Goal: Task Accomplishment & Management: Use online tool/utility

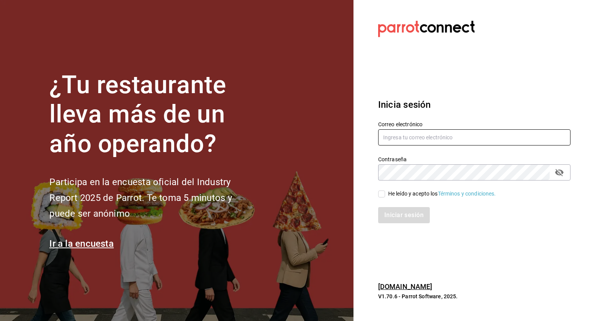
type input "[EMAIL_ADDRESS][PERSON_NAME][DOMAIN_NAME]"
click at [381, 193] on input "He leído y acepto los Términos y condiciones." at bounding box center [381, 194] width 7 height 7
checkbox input "true"
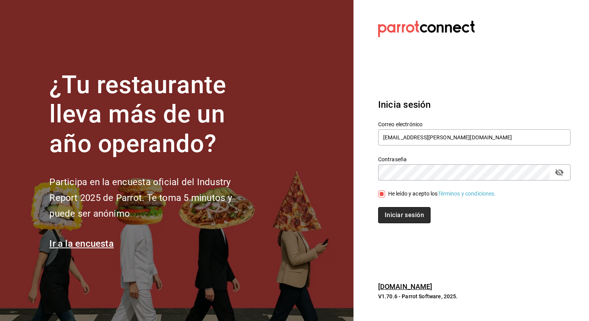
click at [398, 215] on button "Iniciar sesión" at bounding box center [404, 215] width 52 height 16
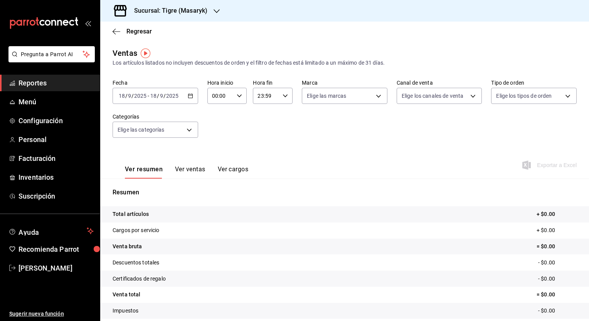
click at [237, 96] on \(Stroke\) "button" at bounding box center [239, 95] width 5 height 3
click at [140, 30] on div at bounding box center [294, 160] width 589 height 321
click at [217, 8] on icon "button" at bounding box center [216, 11] width 6 height 6
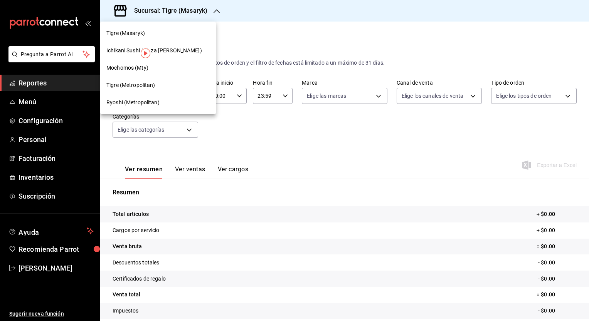
click at [154, 101] on span "Ryoshi (Metropolitan)" at bounding box center [132, 103] width 53 height 8
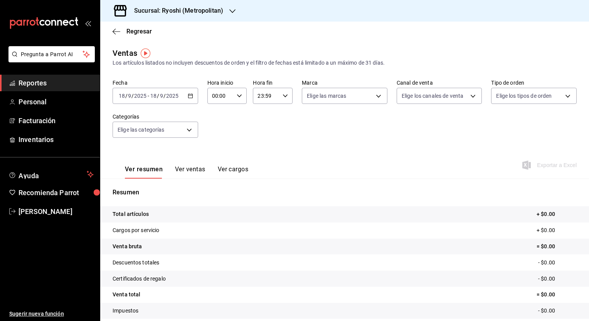
click at [239, 95] on icon "button" at bounding box center [239, 95] width 5 height 5
click at [216, 141] on span "05" at bounding box center [215, 142] width 7 height 6
type input "05:00"
click at [282, 96] on div at bounding box center [294, 160] width 589 height 321
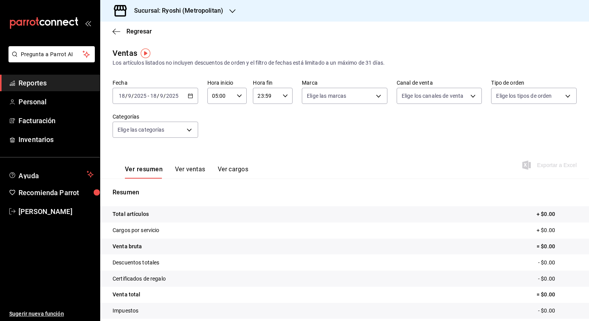
click at [282, 96] on icon "button" at bounding box center [284, 95] width 5 height 5
click at [262, 127] on span "04" at bounding box center [260, 127] width 7 height 6
type input "04:59"
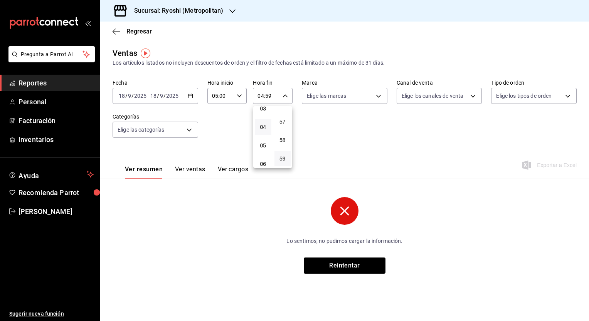
click at [193, 99] on div at bounding box center [294, 160] width 589 height 321
click at [191, 97] on icon "button" at bounding box center [190, 95] width 5 height 5
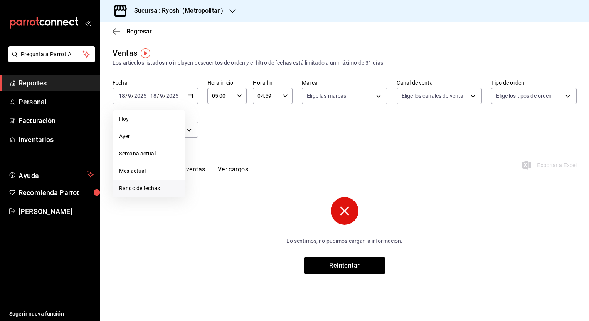
click at [144, 190] on span "Rango de fechas" at bounding box center [149, 189] width 60 height 8
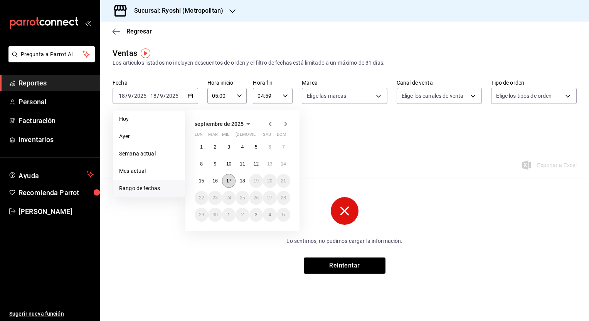
click at [230, 181] on abbr "17" at bounding box center [228, 180] width 5 height 5
click at [215, 181] on abbr "16" at bounding box center [214, 180] width 5 height 5
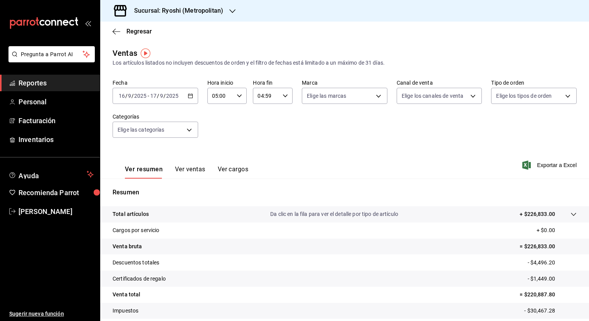
click at [190, 97] on icon "button" at bounding box center [190, 95] width 5 height 5
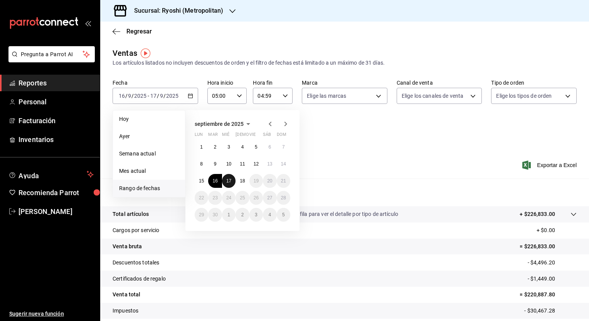
click at [228, 184] on button "17" at bounding box center [228, 181] width 13 height 14
click at [243, 180] on abbr "18" at bounding box center [242, 180] width 5 height 5
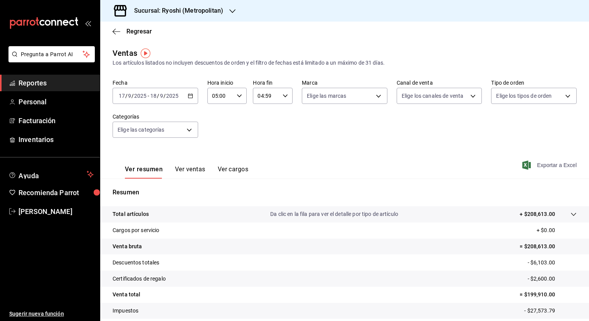
click at [545, 164] on span "Exportar a Excel" at bounding box center [549, 165] width 53 height 9
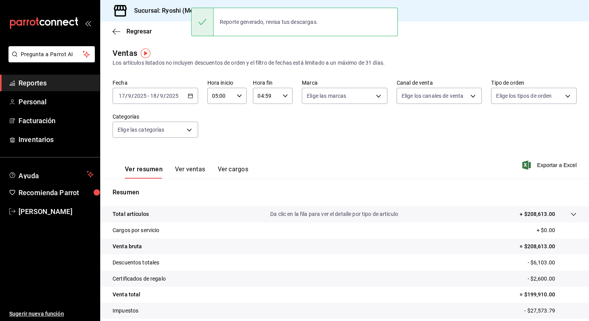
click at [316, 149] on div "Ver resumen Ver ventas Ver cargos Exportar a Excel" at bounding box center [344, 163] width 488 height 32
